Goal: Answer question/provide support: Share knowledge or assist other users

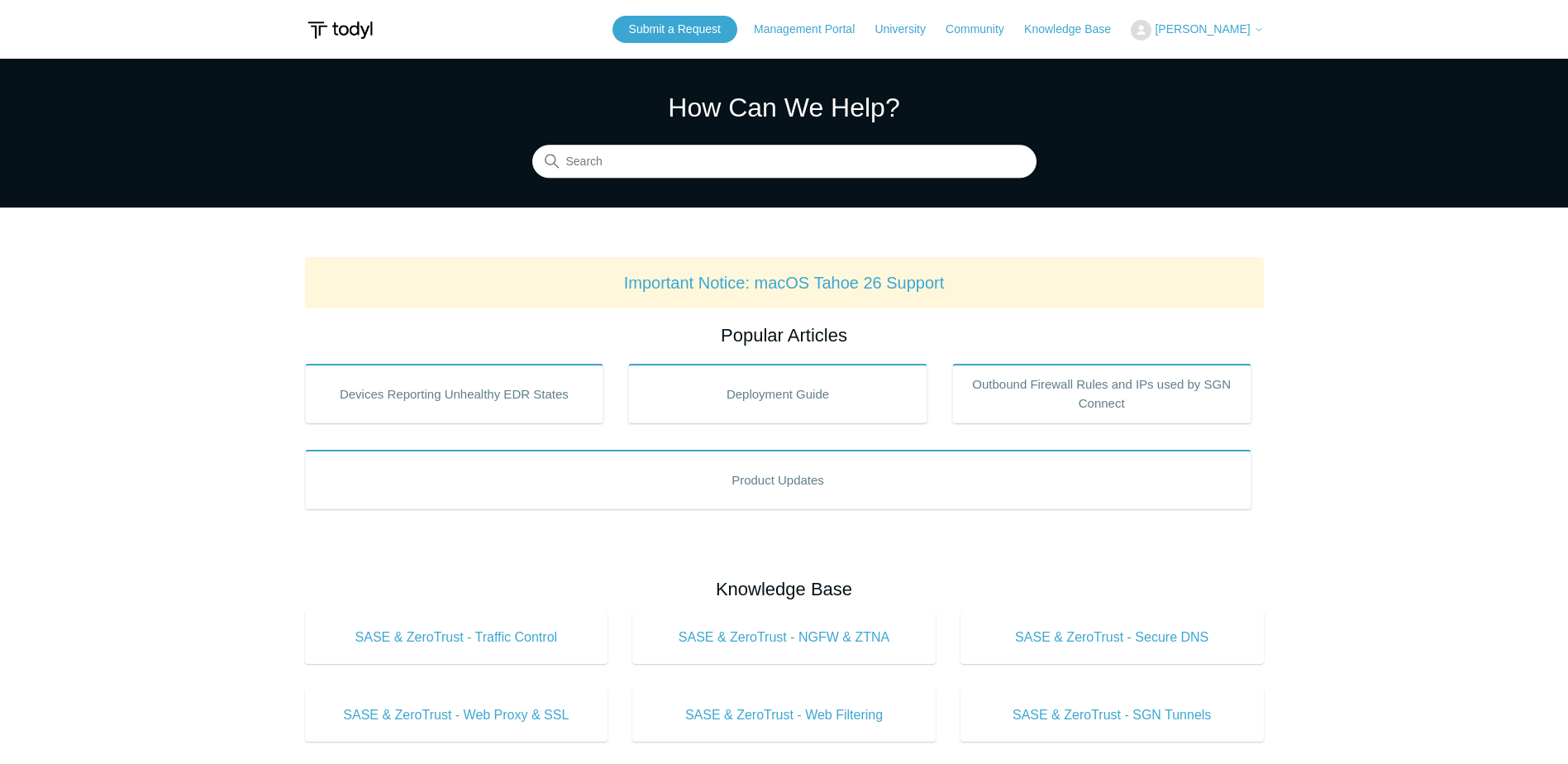
click at [1199, 28] on span "[PERSON_NAME]" at bounding box center [1202, 28] width 95 height 13
click at [1202, 64] on link "My Support Requests" at bounding box center [1212, 64] width 162 height 29
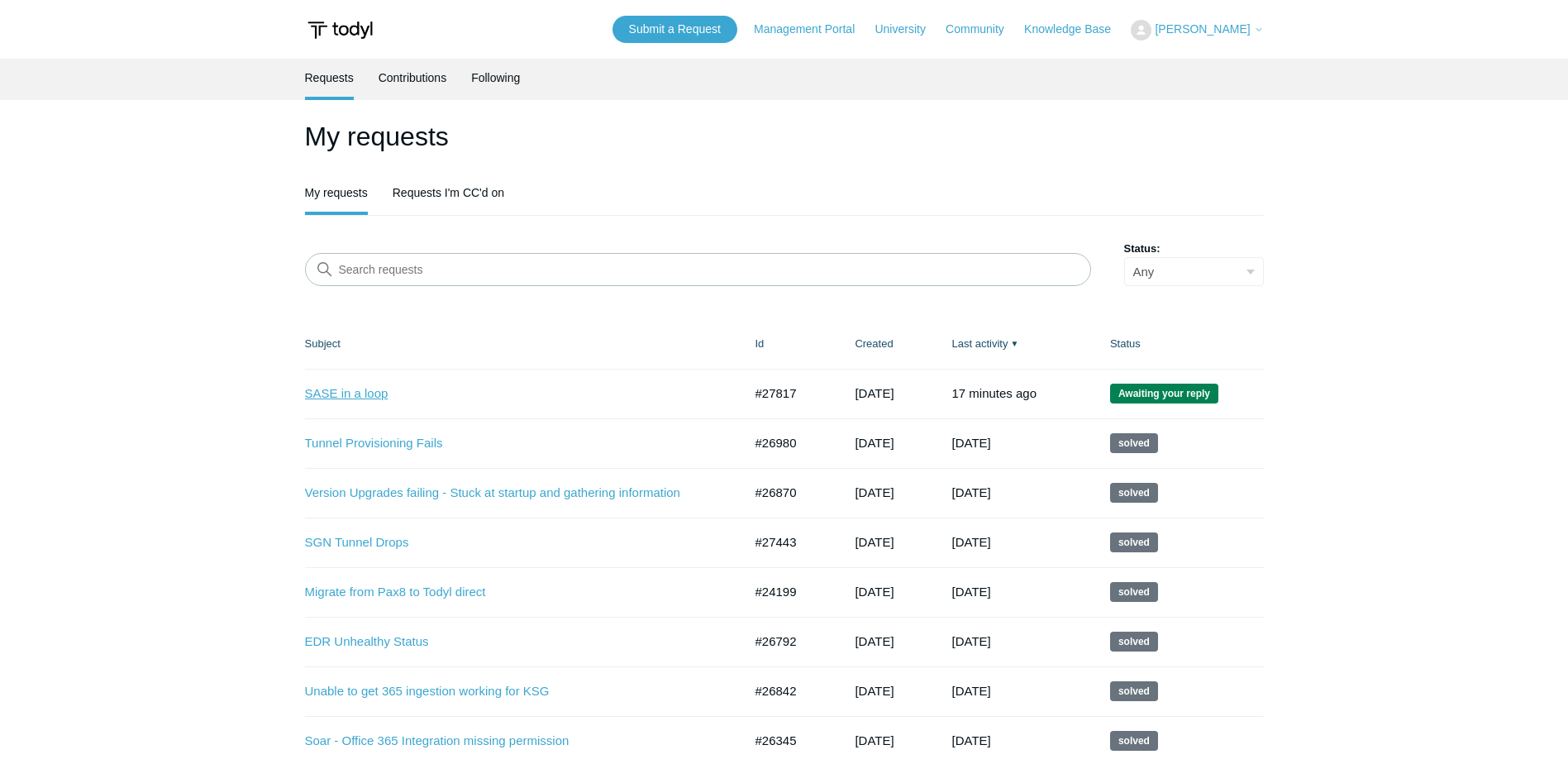
click at [370, 397] on link "SASE in a loop" at bounding box center [511, 394] width 414 height 19
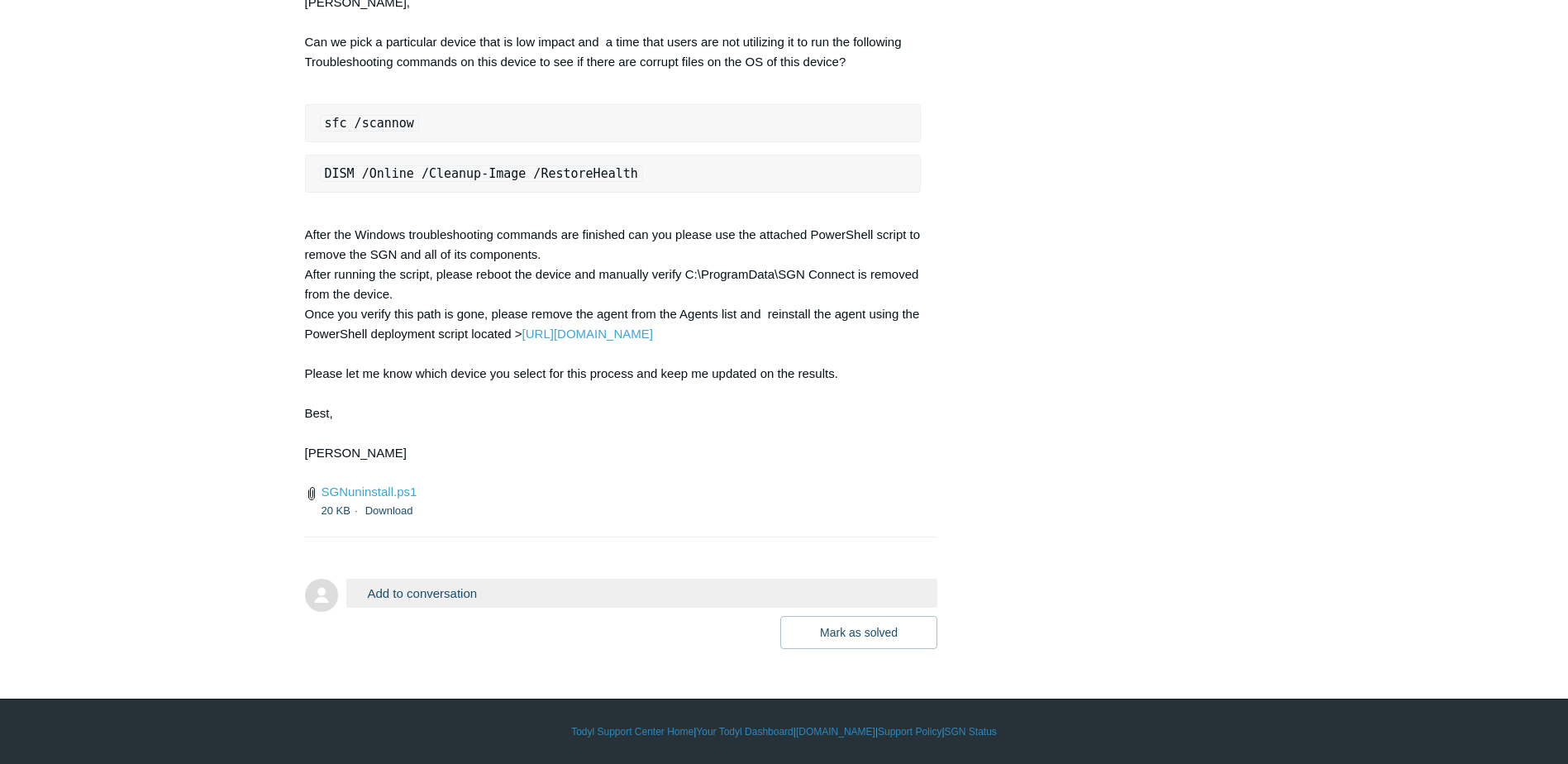
scroll to position [4172, 0]
drag, startPoint x: 640, startPoint y: 168, endPoint x: 332, endPoint y: 146, distance: 308.8
click at [332, 146] on div "Jeff, Can we pick a particular device that is low impact and a time that users …" at bounding box center [613, 238] width 616 height 490
drag, startPoint x: 332, startPoint y: 146, endPoint x: 610, endPoint y: 176, distance: 279.6
click at [610, 176] on code "DISM /Online /Cleanup-Image /RestoreHealth" at bounding box center [481, 173] width 323 height 17
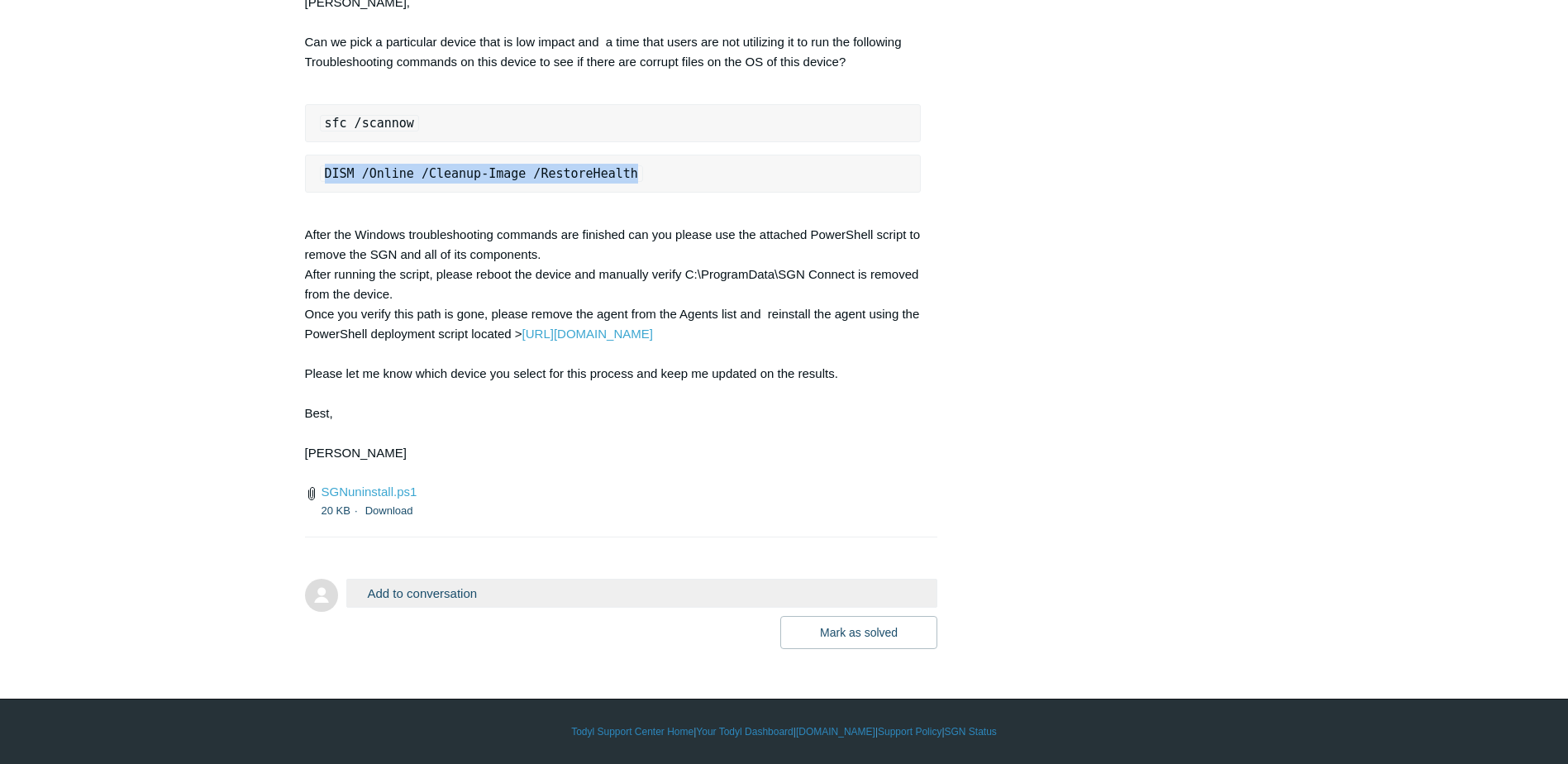
copy code "DISM /Online /Cleanup-Image /RestoreHealth"
click at [395, 511] on link "Download" at bounding box center [389, 510] width 48 height 12
click at [471, 590] on button "Add to conversation" at bounding box center [642, 593] width 592 height 29
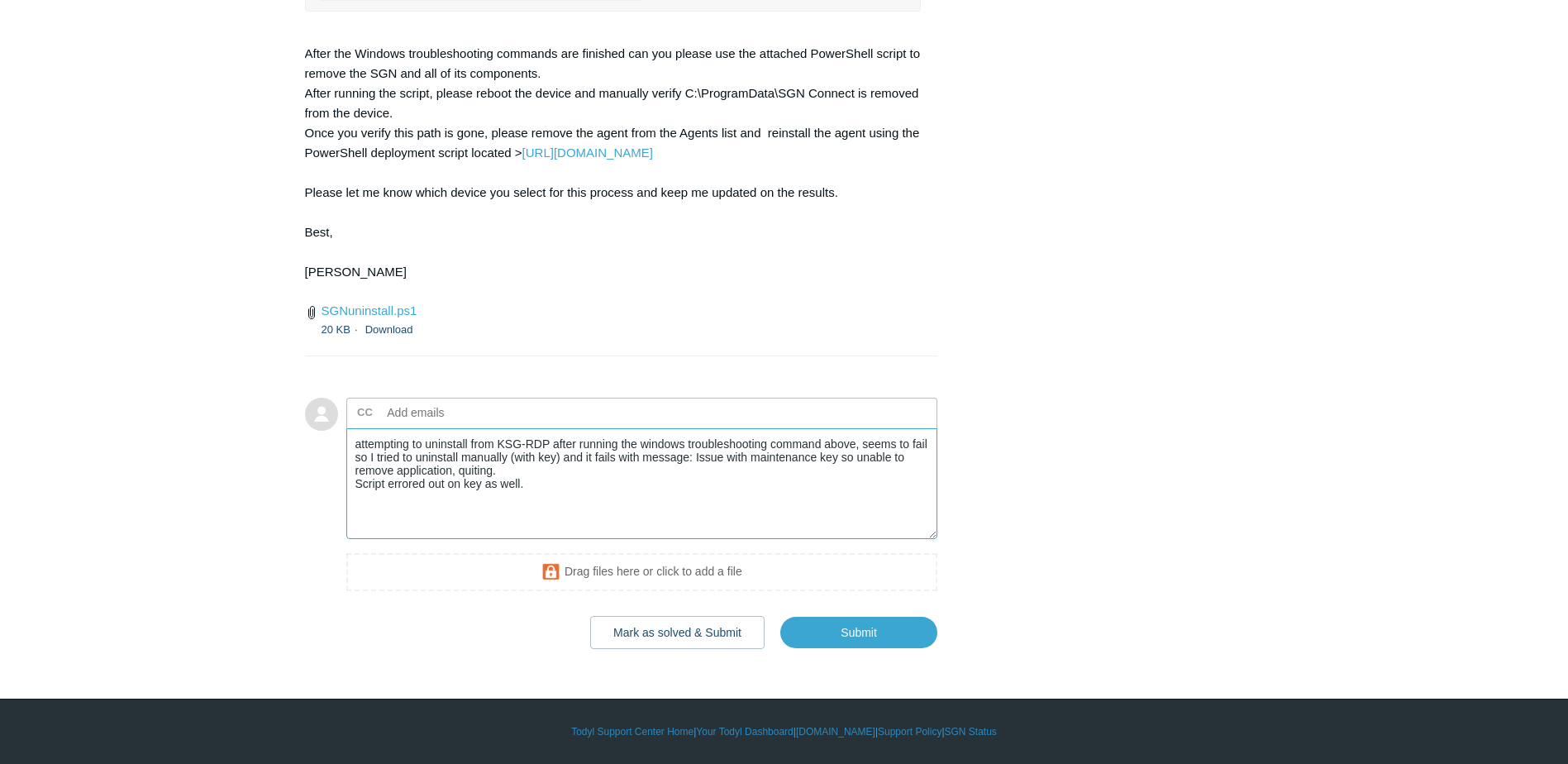
scroll to position [4353, 0]
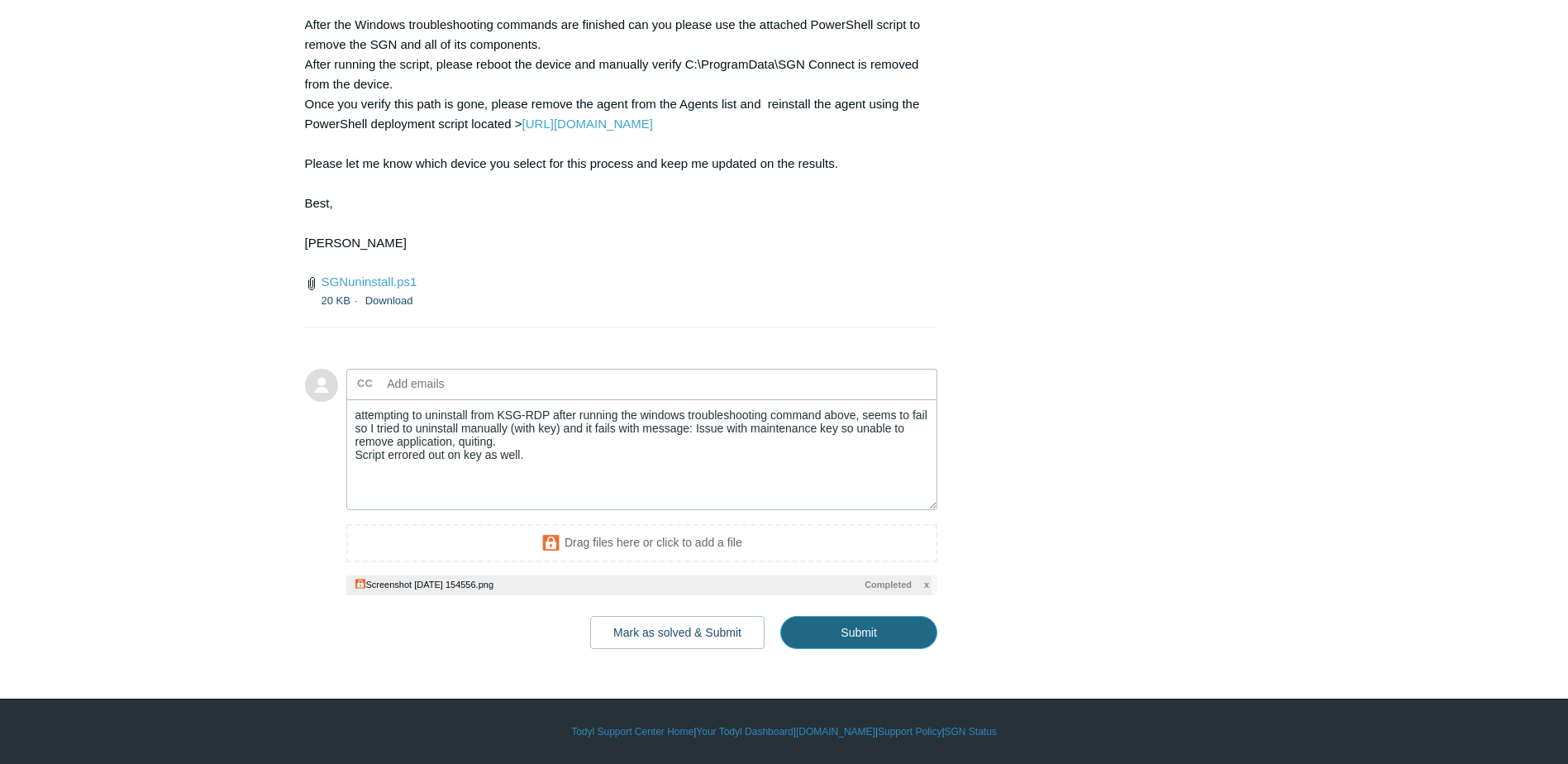
click at [856, 649] on input "Submit" at bounding box center [859, 632] width 157 height 33
type textarea "attempting to uninstall from KSG-RDP after running the windows troubleshooting …"
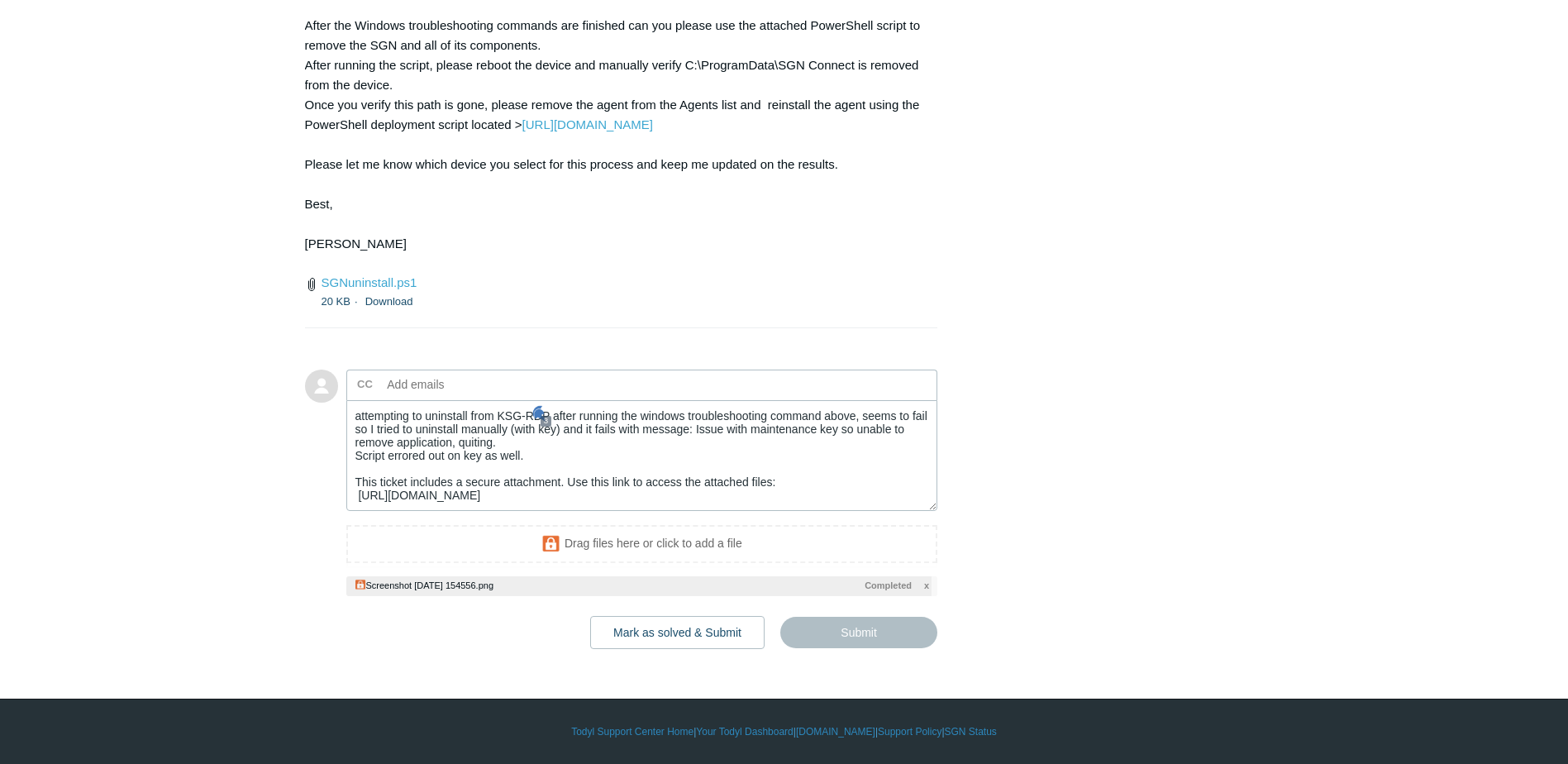
type input "jeffs@ispunlimited.com"
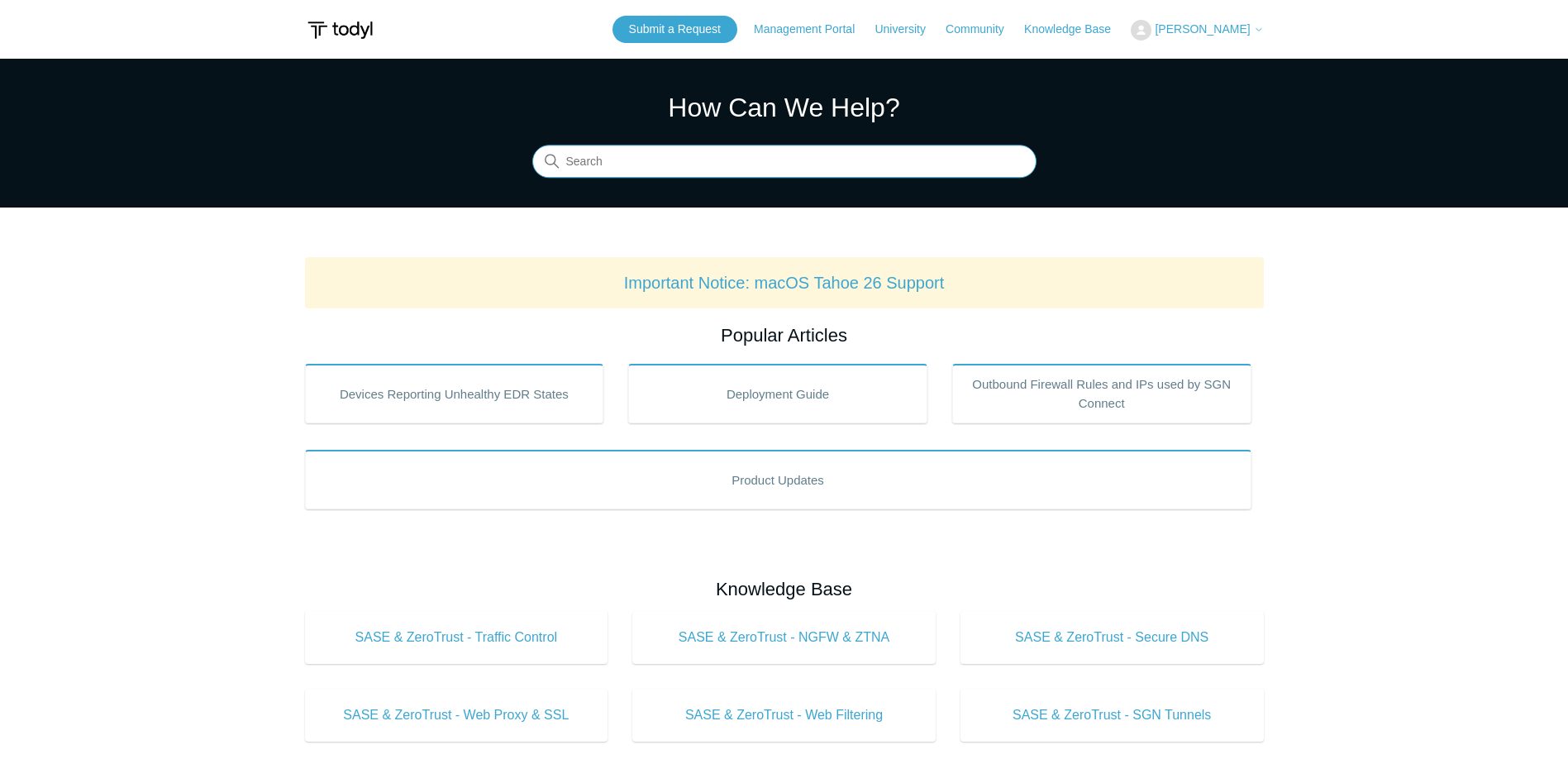
click at [609, 155] on input "Search" at bounding box center [784, 162] width 504 height 33
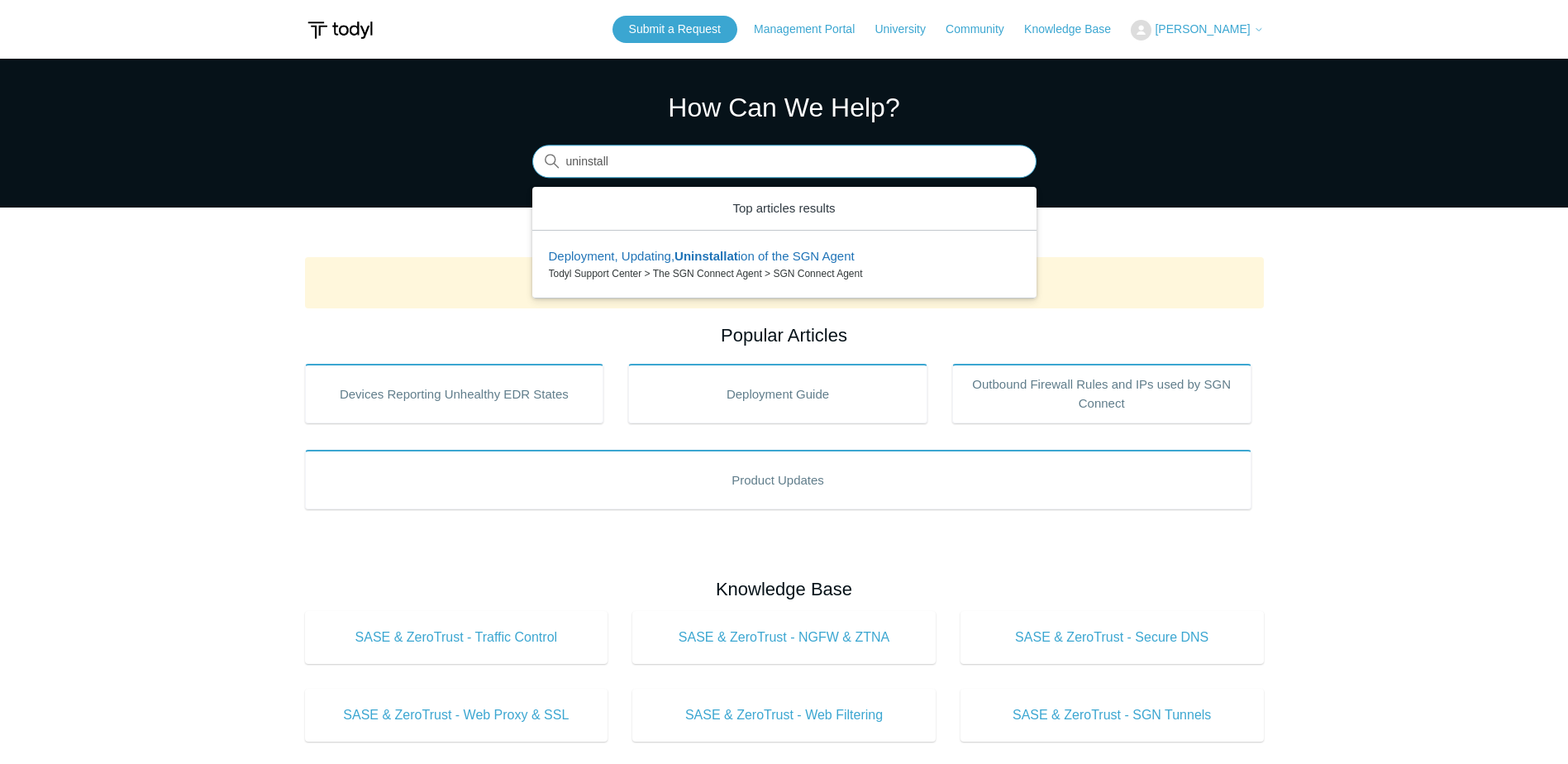
type input "uninstall"
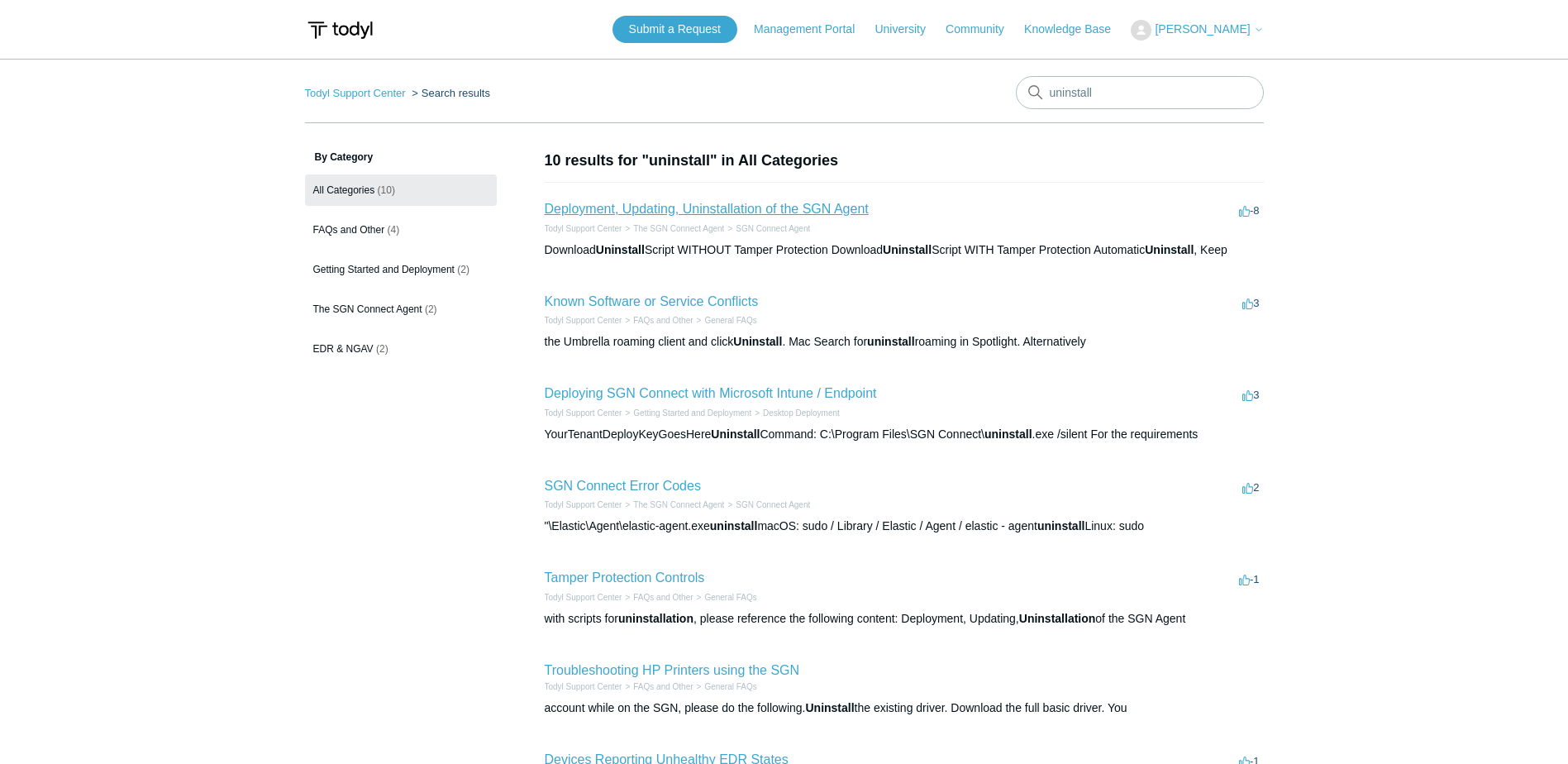
click at [687, 205] on link "Deployment, Updating, Uninstallation of the SGN Agent" at bounding box center [706, 209] width 324 height 14
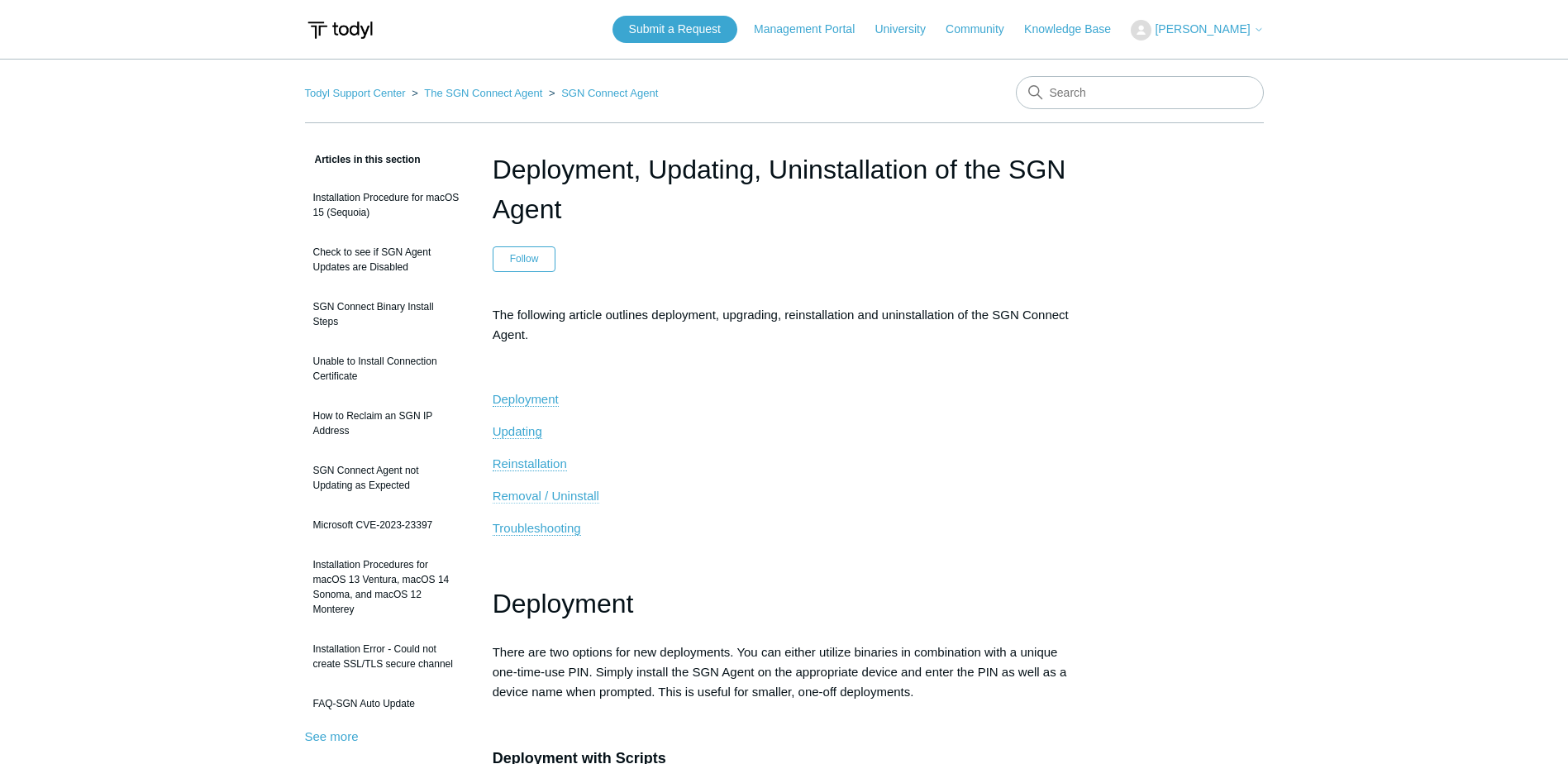
click at [544, 495] on span "Removal / Uninstall" at bounding box center [545, 495] width 106 height 14
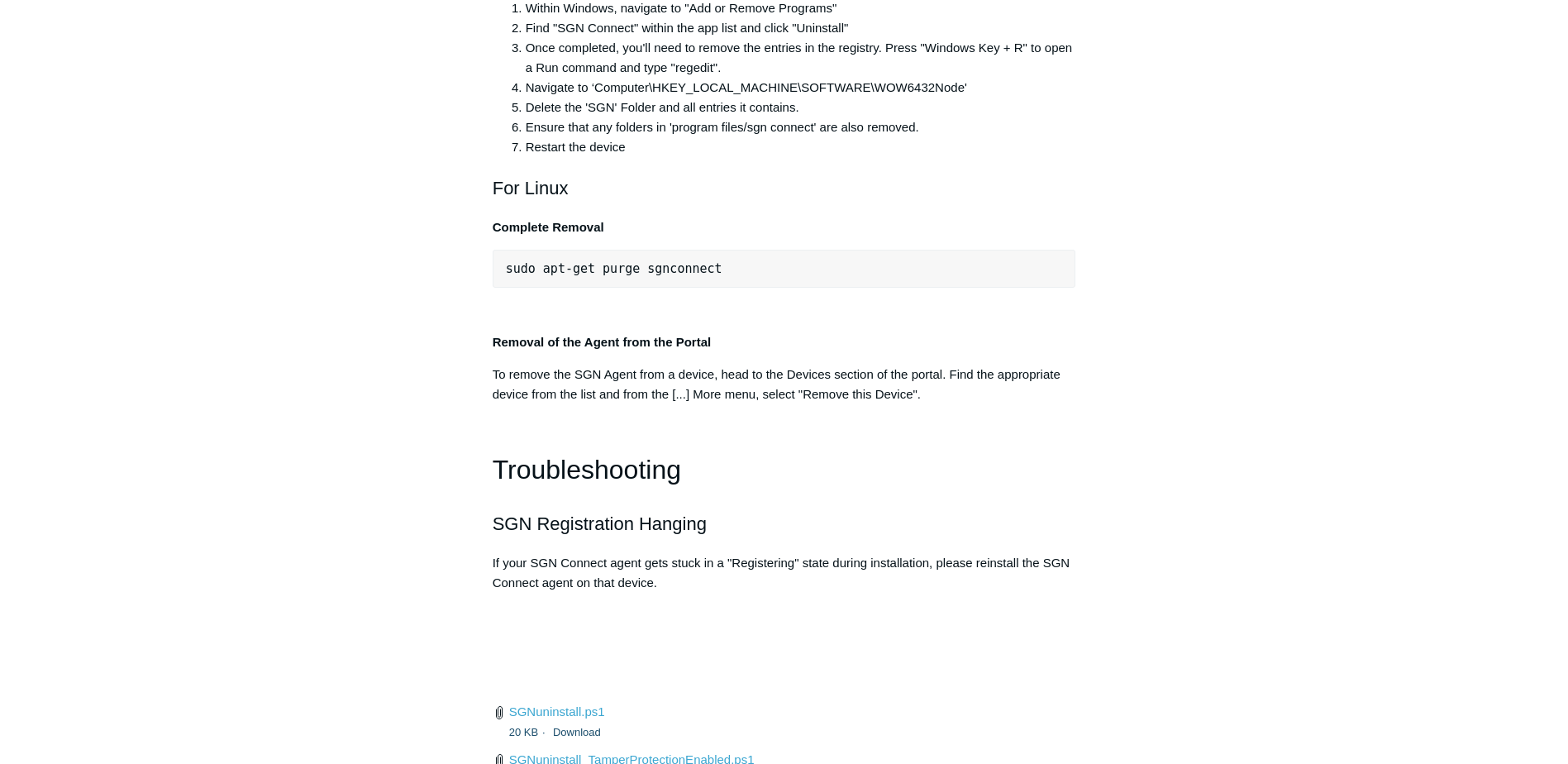
scroll to position [3382, 0]
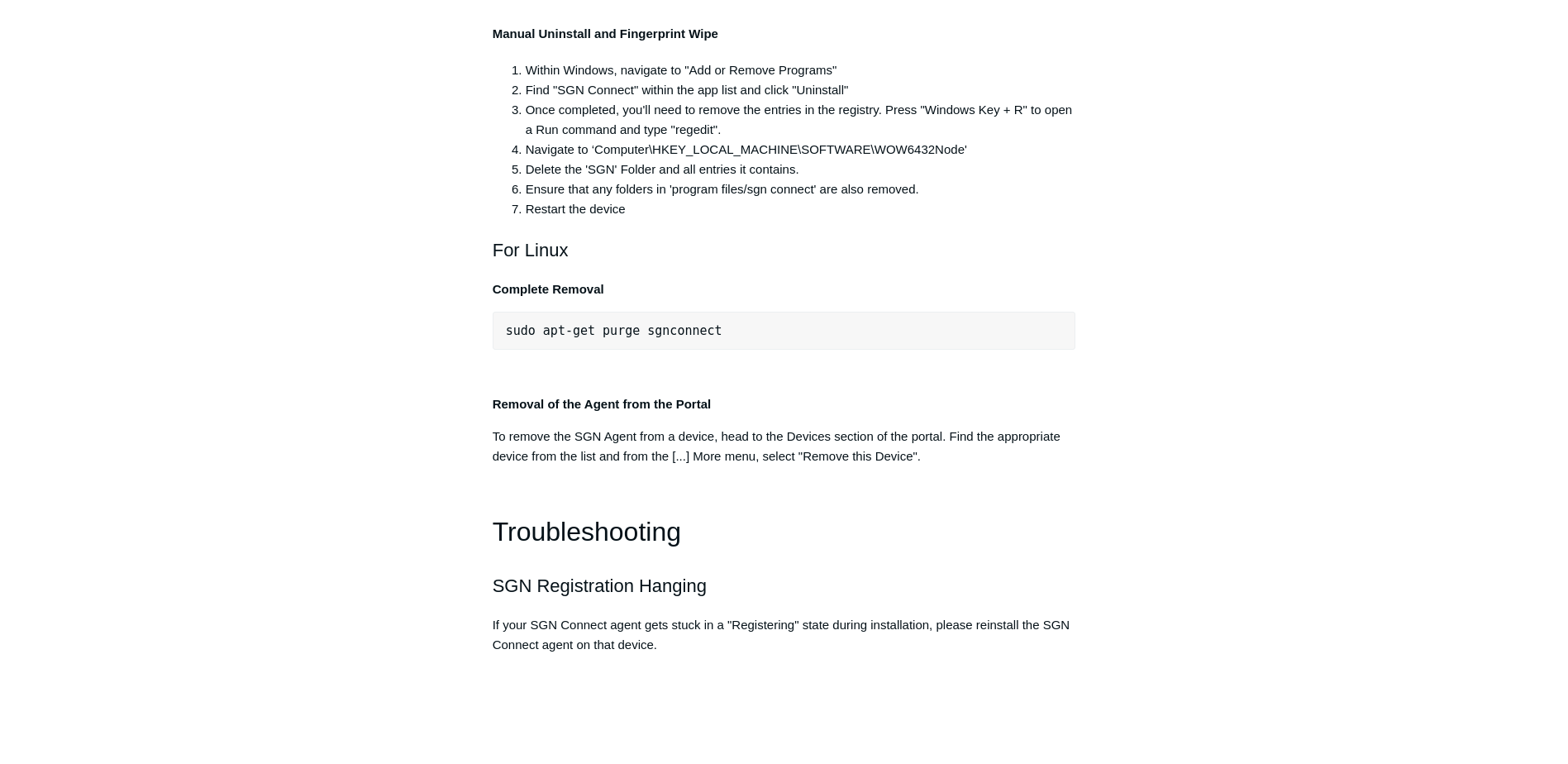
drag, startPoint x: 901, startPoint y: 270, endPoint x: 481, endPoint y: 261, distance: 420.1
copy pre ""C:\Program Files\SGN Connect\uninstall.exe" /uninstallKey"
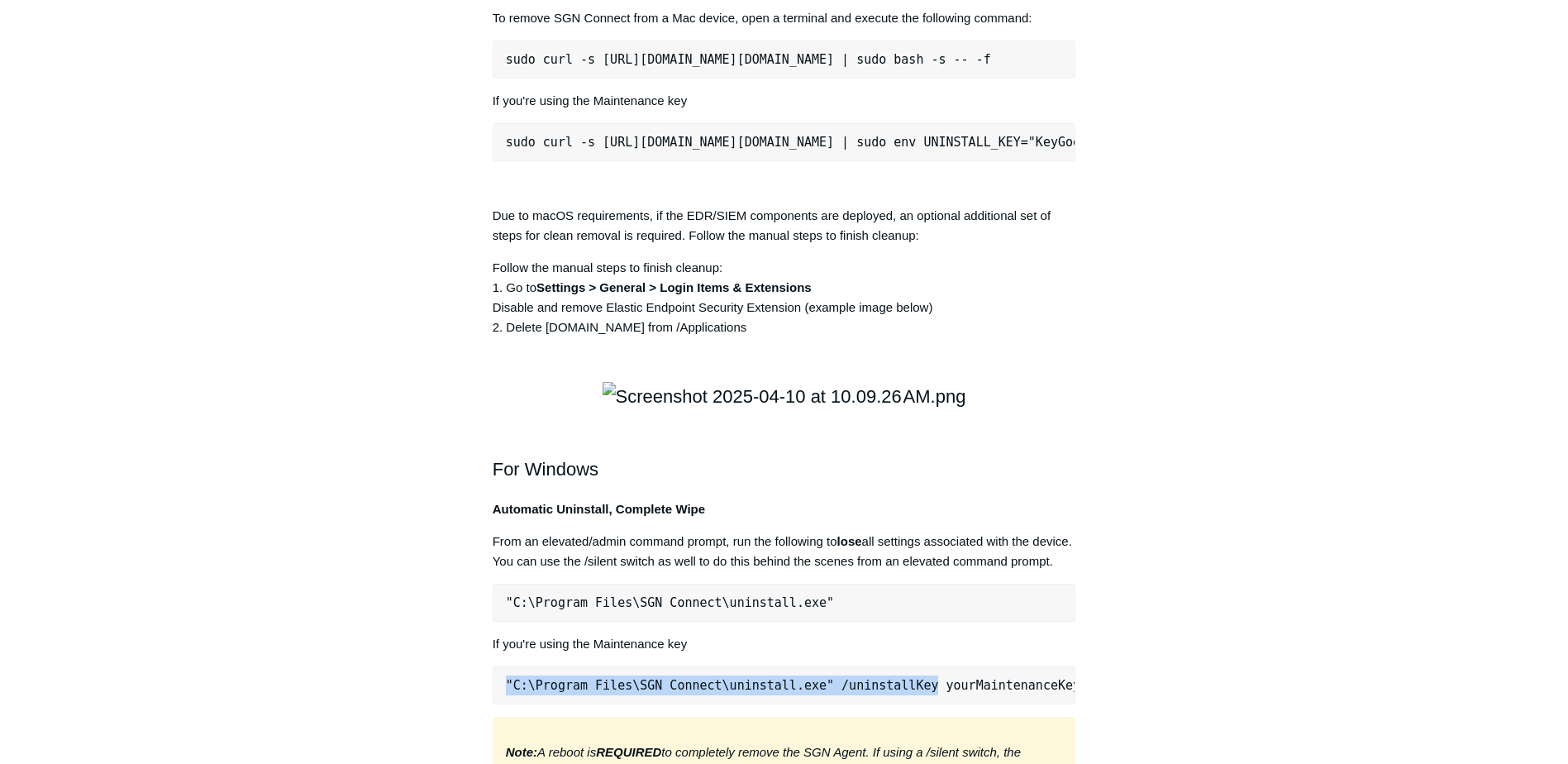
scroll to position [2224, 0]
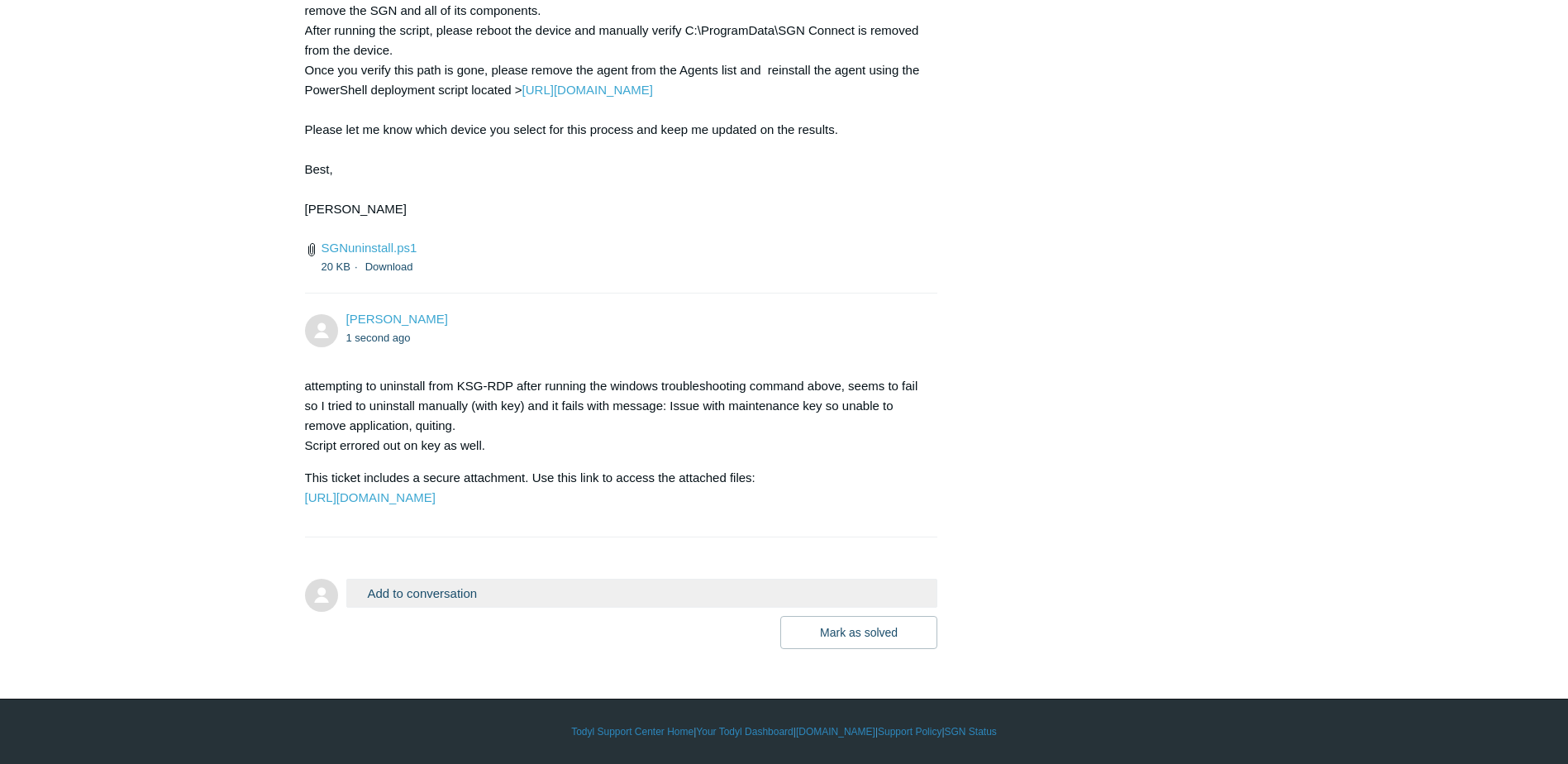
scroll to position [4456, 0]
click at [486, 595] on button "Add to conversation" at bounding box center [642, 593] width 592 height 29
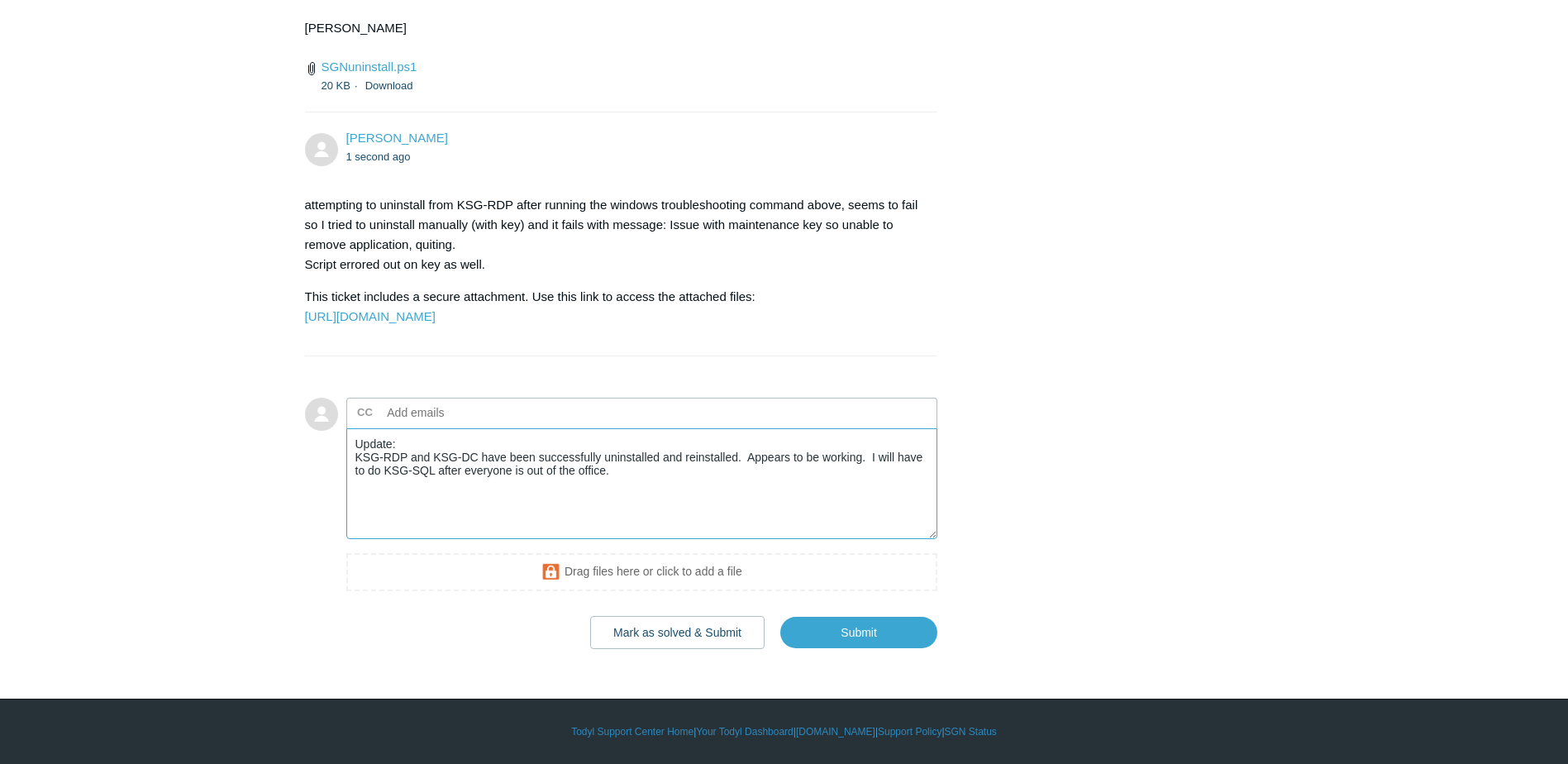
scroll to position [4637, 0]
type textarea "Update: KSG-RDP and KSG-DC have been successfully uninstalled and reinstalled. …"
click at [829, 631] on input "Submit" at bounding box center [859, 632] width 157 height 33
type input "jeffs@ispunlimited.com"
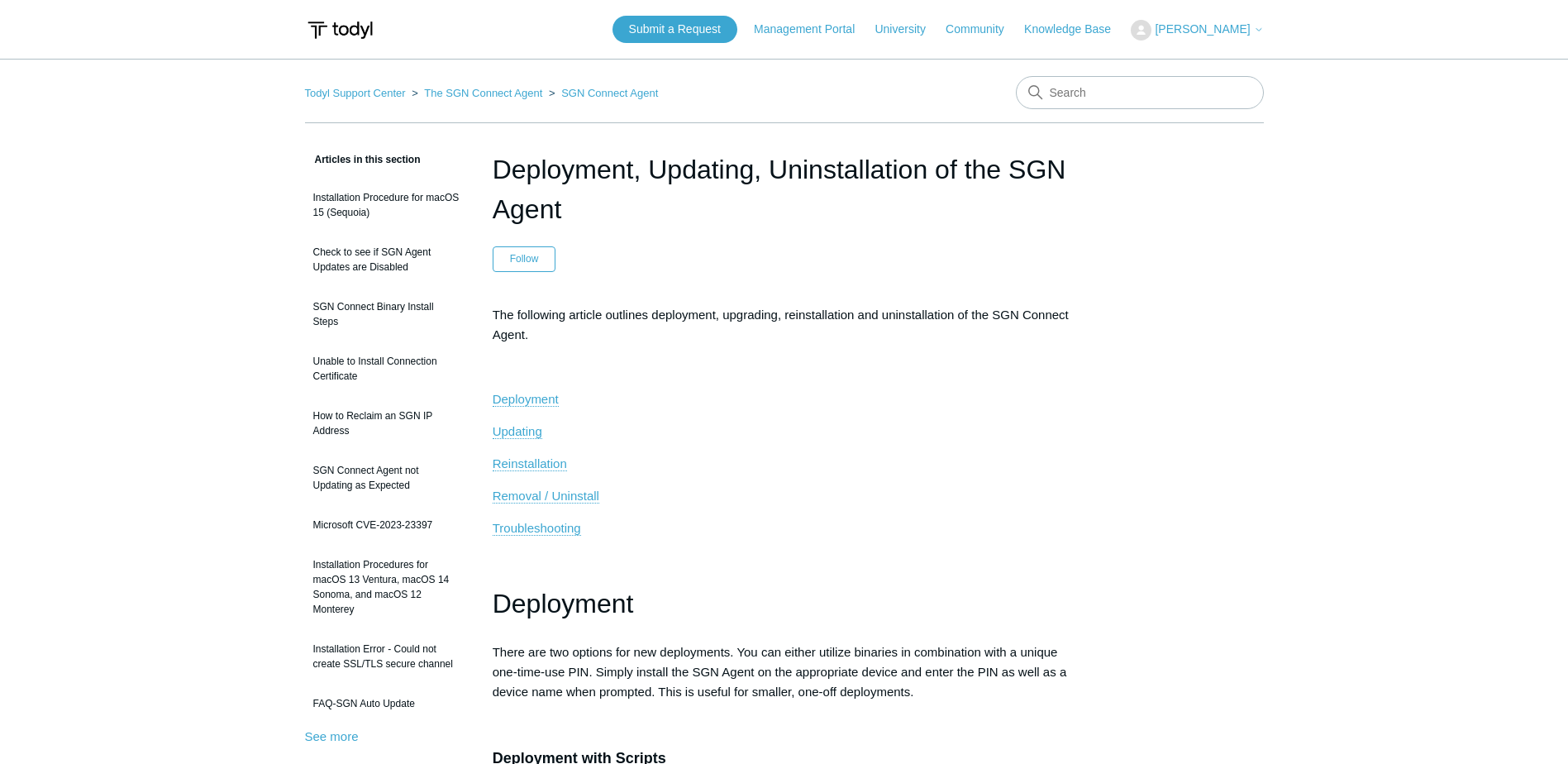
scroll to position [2224, 0]
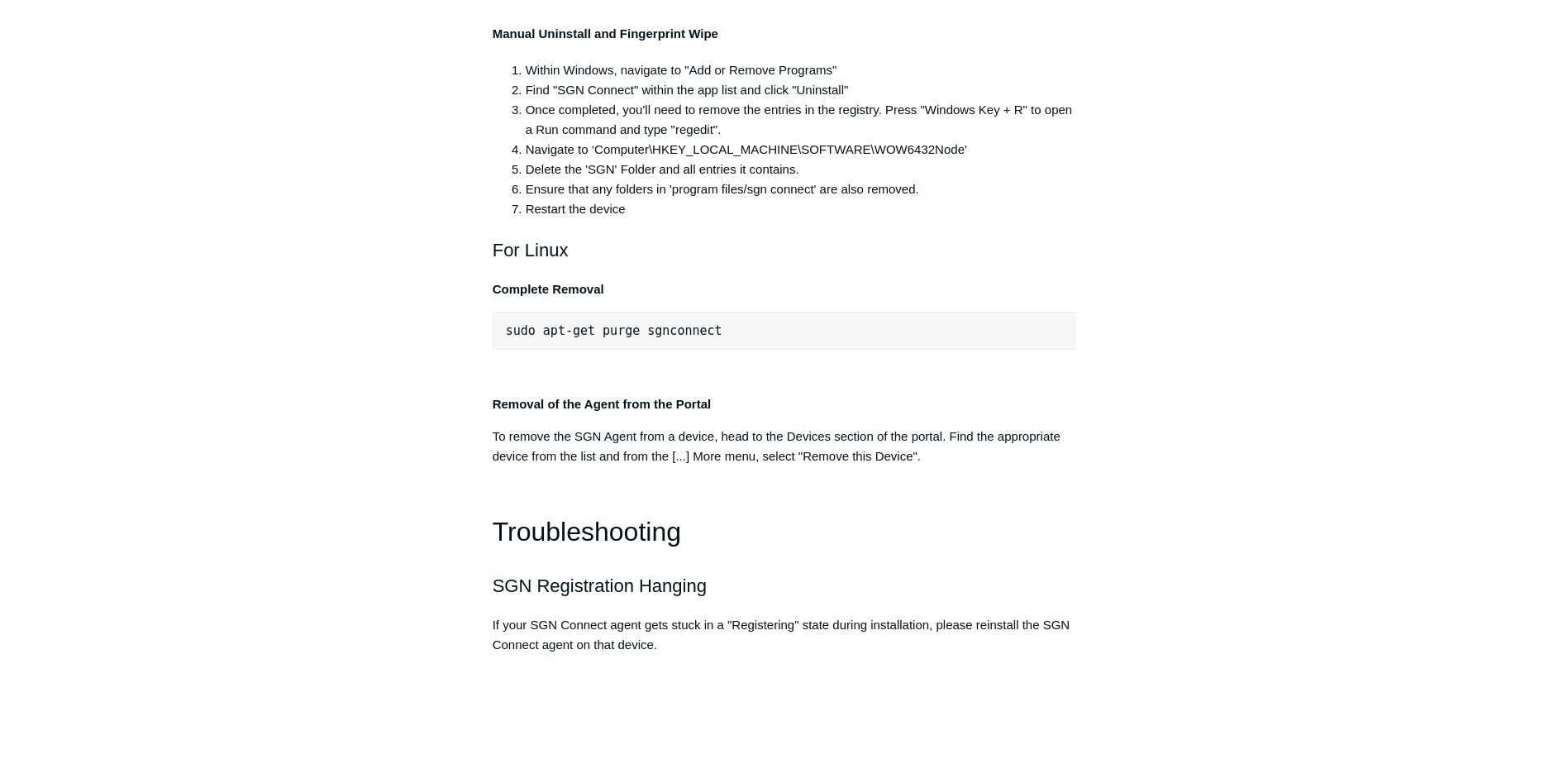
scroll to position [3464, 0]
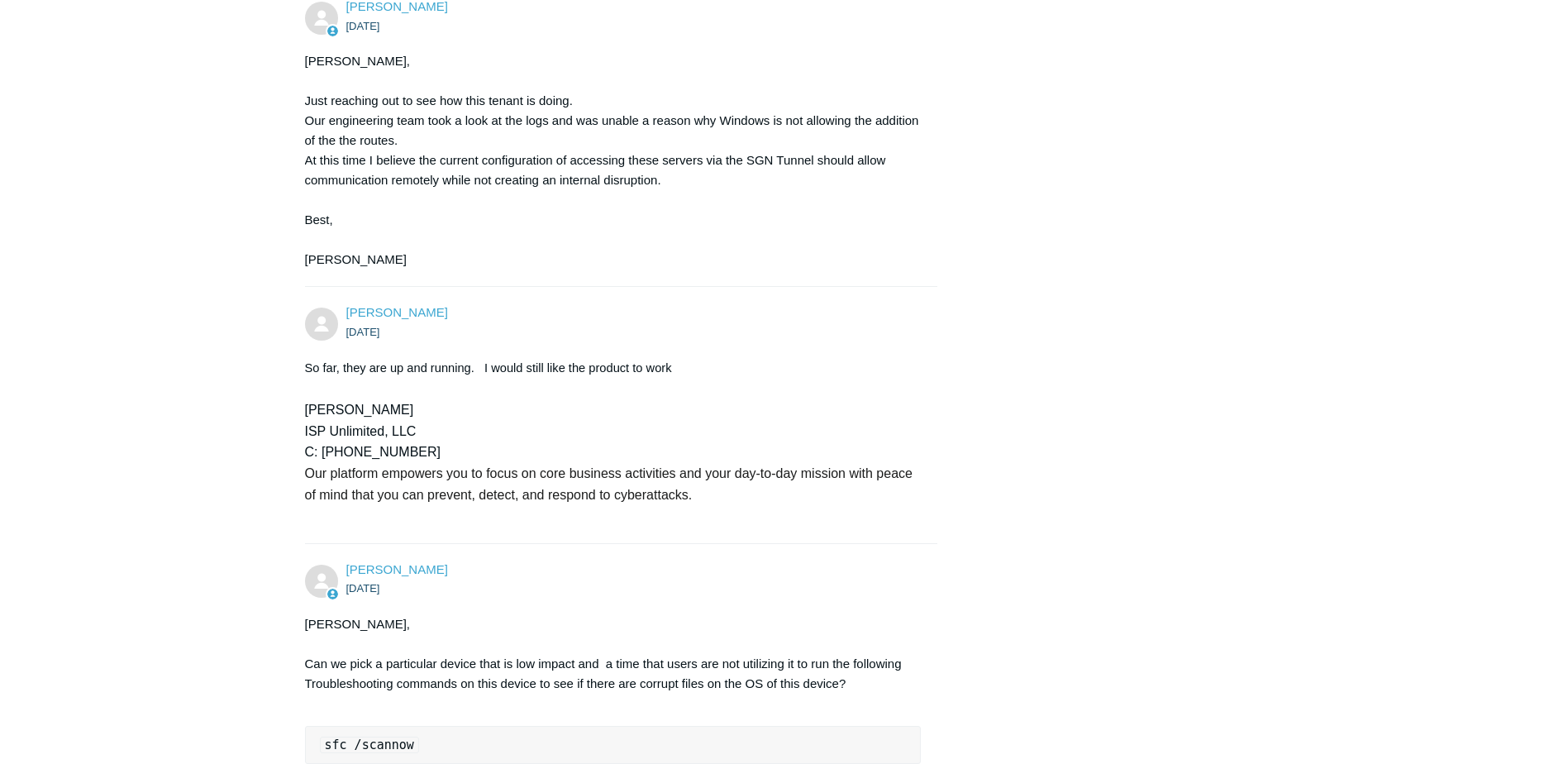
scroll to position [4627, 0]
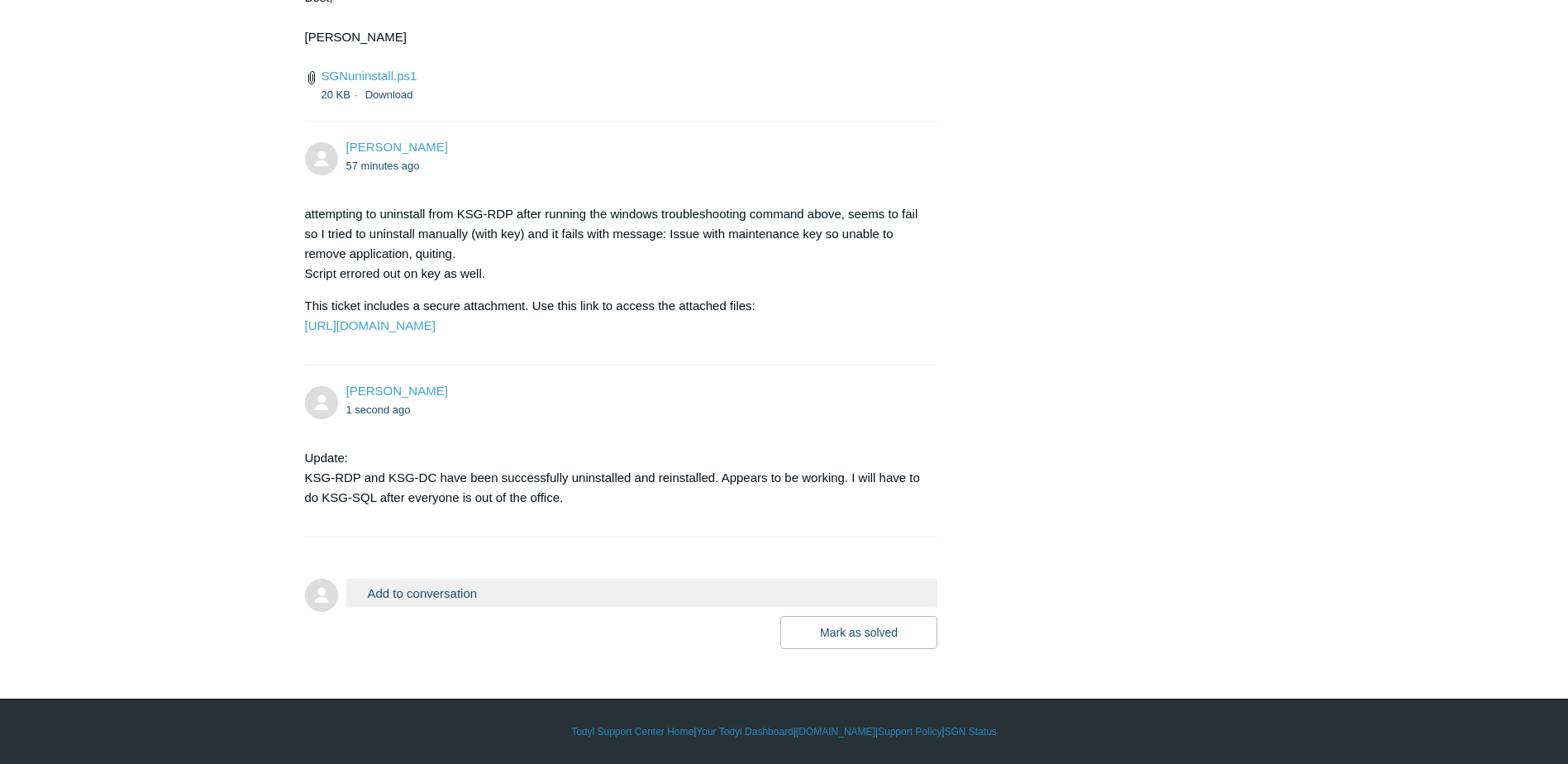
click at [429, 593] on button "Add to conversation" at bounding box center [642, 593] width 592 height 29
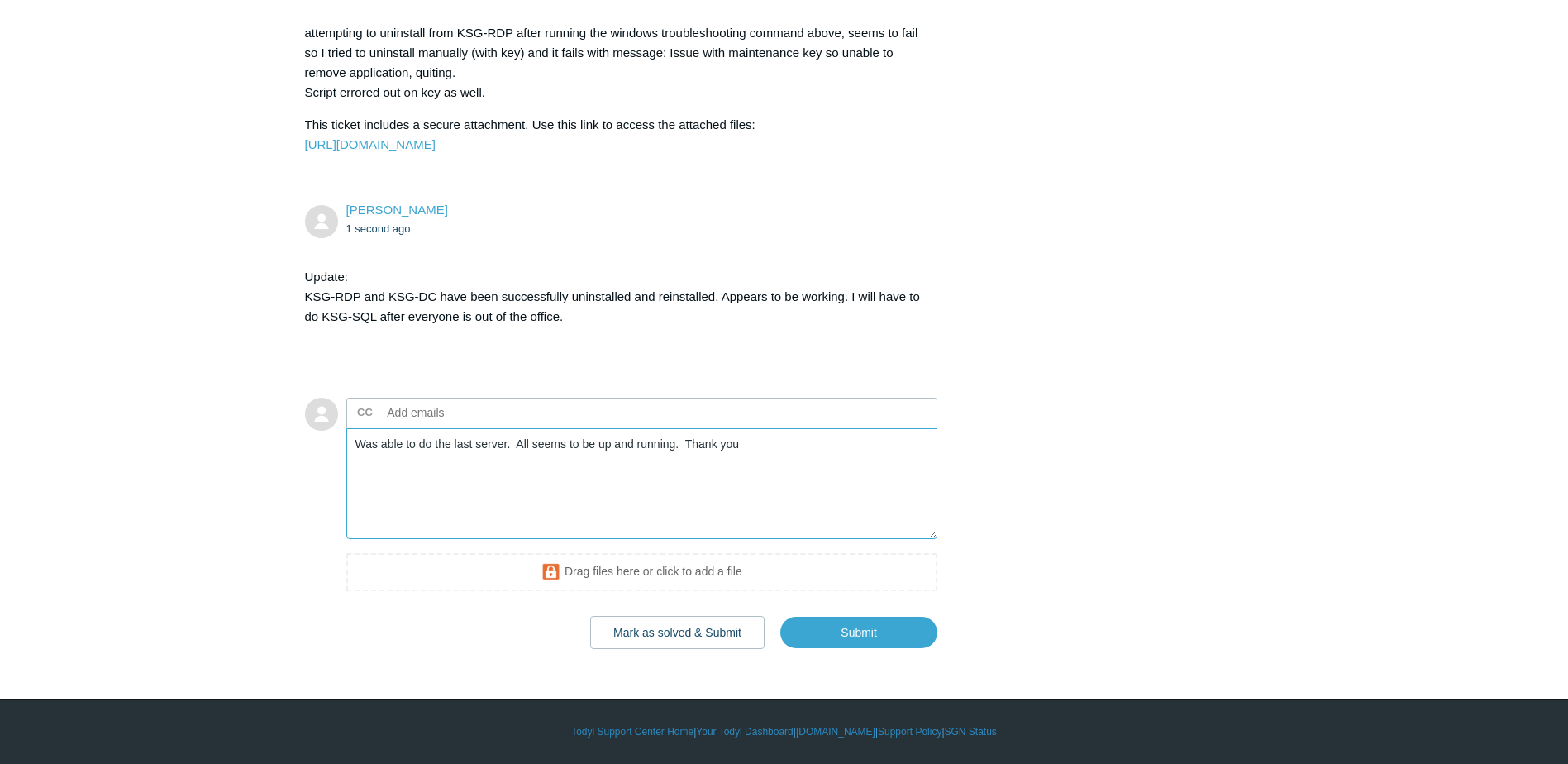
scroll to position [4809, 0]
type textarea "Was able to do the last server. All seems to be up and running. Thank you"
click at [712, 639] on button "Mark as solved & Submit" at bounding box center [677, 632] width 175 height 33
type input "jeffs@ispunlimited.com"
